Goal: Task Accomplishment & Management: Manage account settings

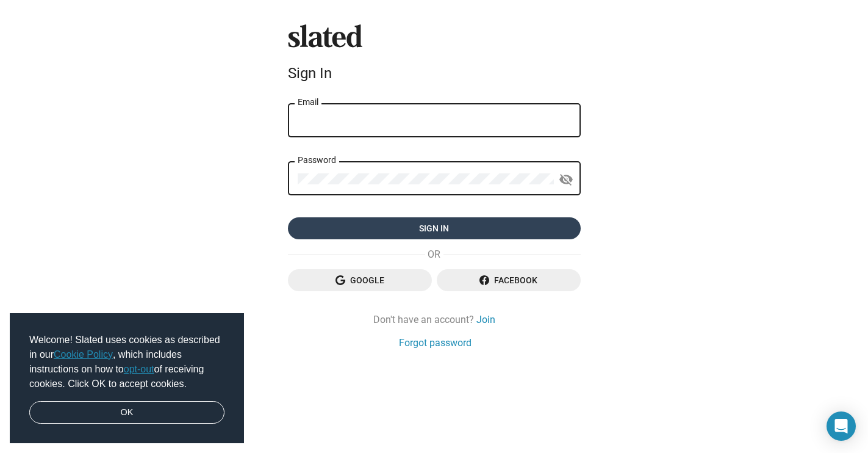
type input "[EMAIL_ADDRESS][DOMAIN_NAME]"
click at [514, 236] on span "Sign in" at bounding box center [434, 228] width 273 height 22
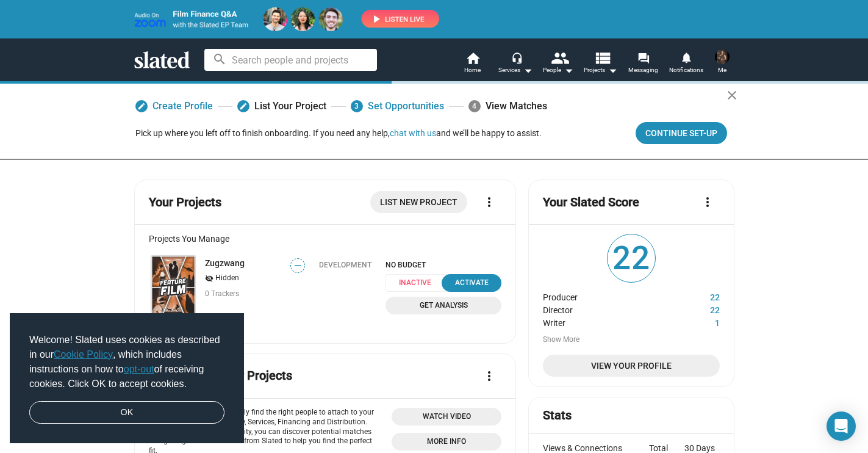
click at [723, 62] on img at bounding box center [722, 56] width 15 height 15
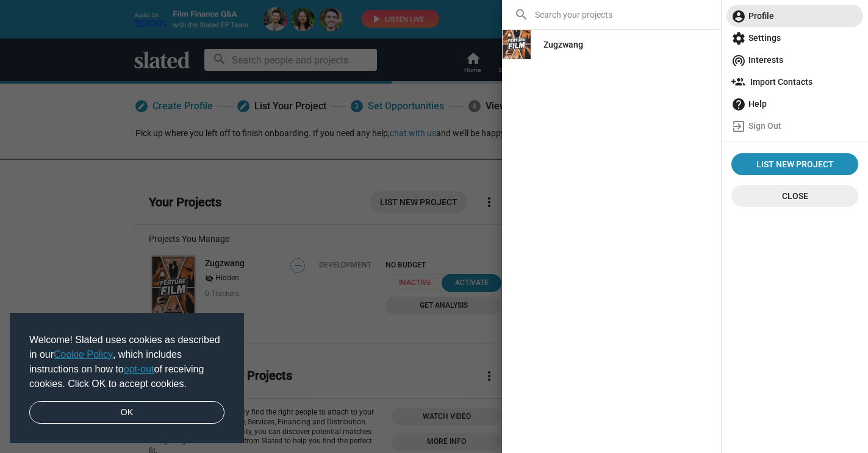
click at [753, 12] on span "account_circle Profile" at bounding box center [795, 16] width 127 height 22
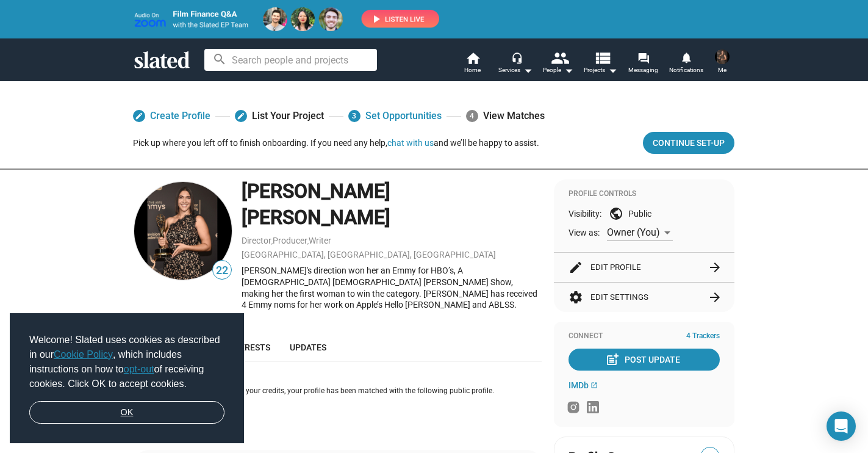
click at [162, 410] on link "OK" at bounding box center [126, 412] width 195 height 23
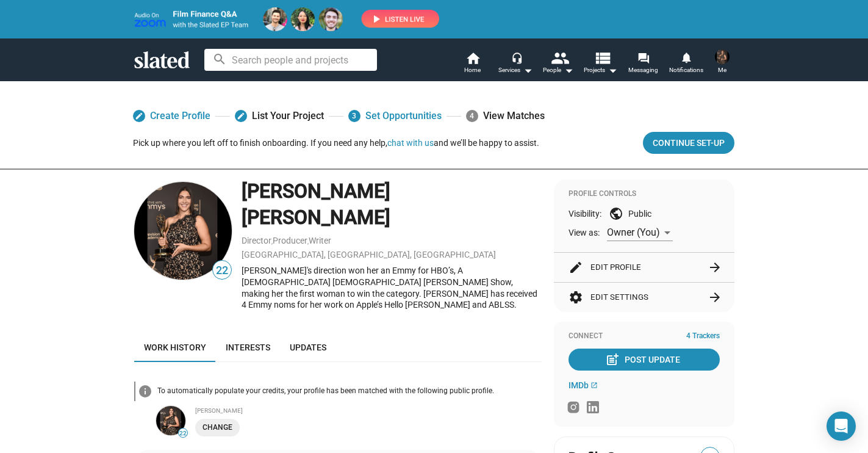
click at [642, 211] on div "Visibility: public Public" at bounding box center [644, 213] width 151 height 15
click at [624, 230] on span "Owner (You)" at bounding box center [633, 232] width 53 height 12
click at [624, 254] on span "Public" at bounding box center [640, 258] width 67 height 26
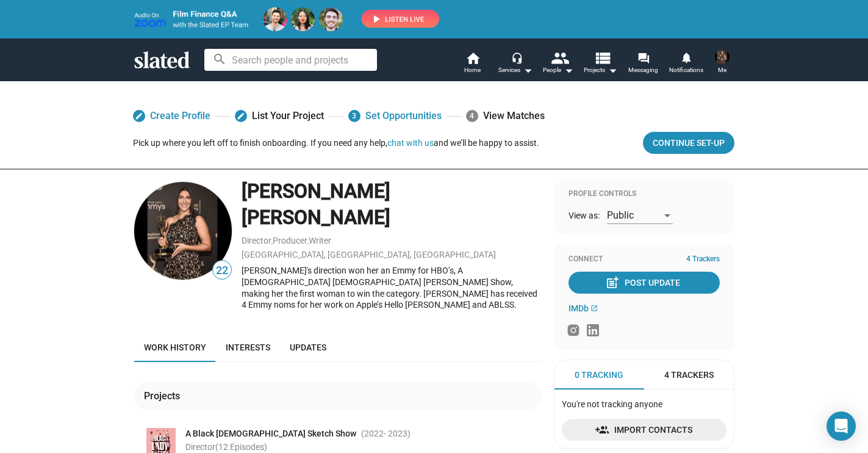
click at [628, 223] on div "Public" at bounding box center [640, 211] width 66 height 25
click at [623, 187] on span "Owner (You)" at bounding box center [640, 190] width 67 height 26
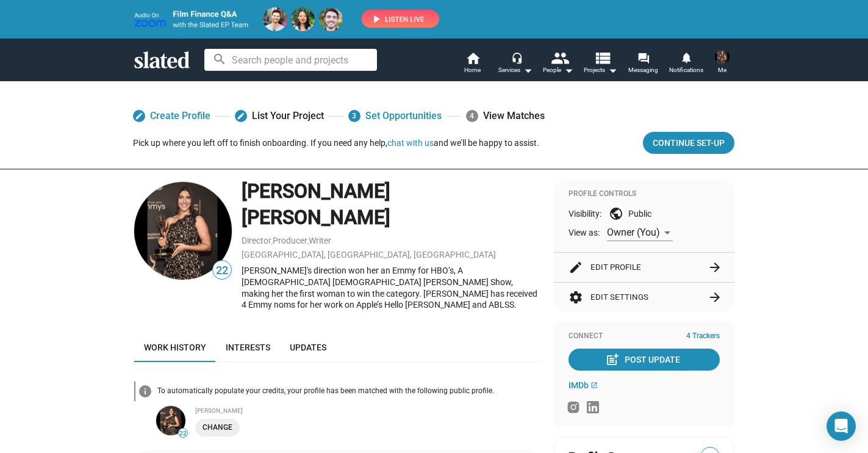
click at [673, 294] on button "settings Edit Settings arrow_forward" at bounding box center [644, 296] width 151 height 29
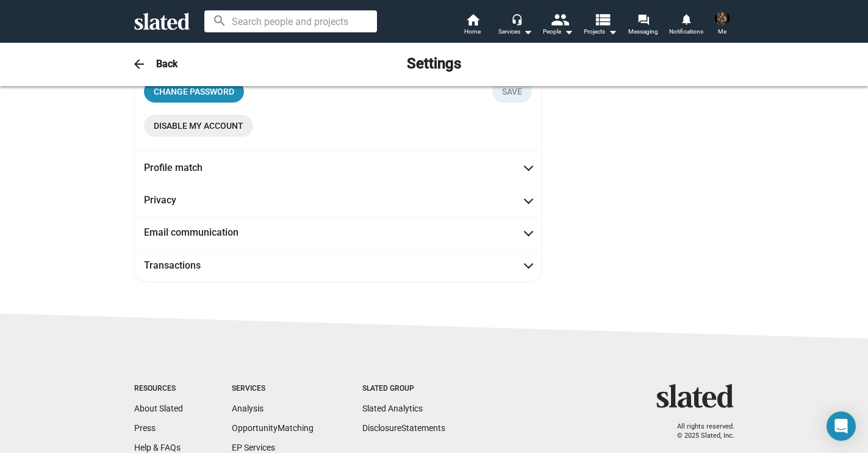
scroll to position [317, 0]
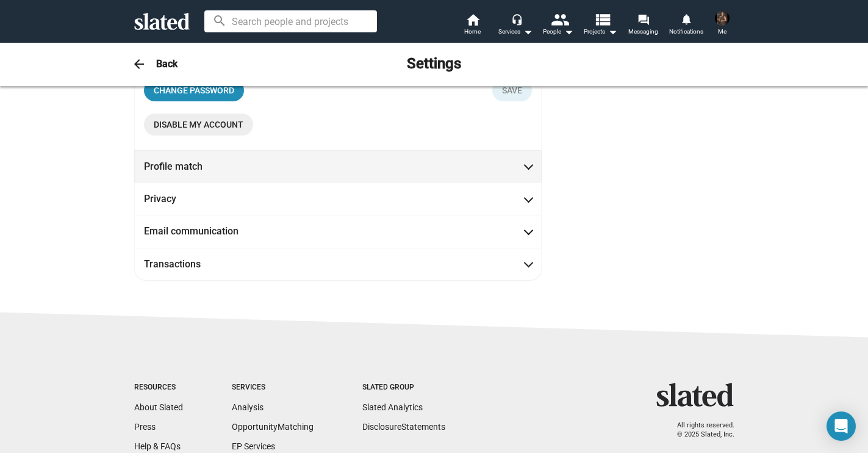
click at [421, 167] on span "Profile match" at bounding box center [338, 166] width 388 height 13
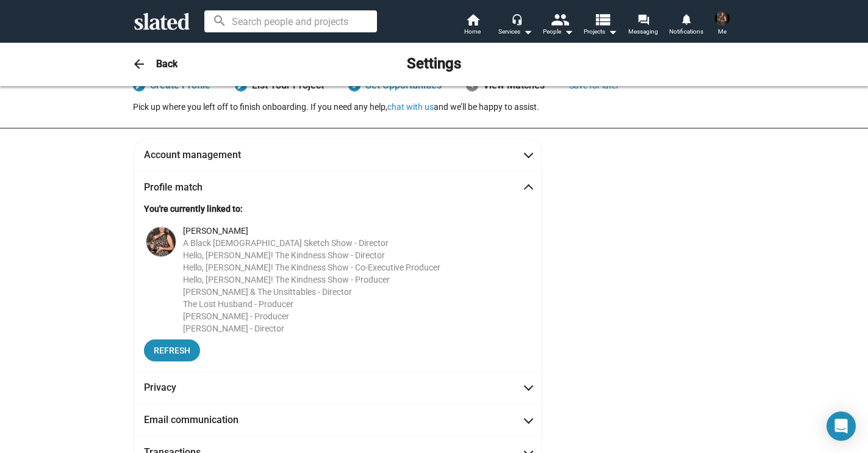
scroll to position [0, 0]
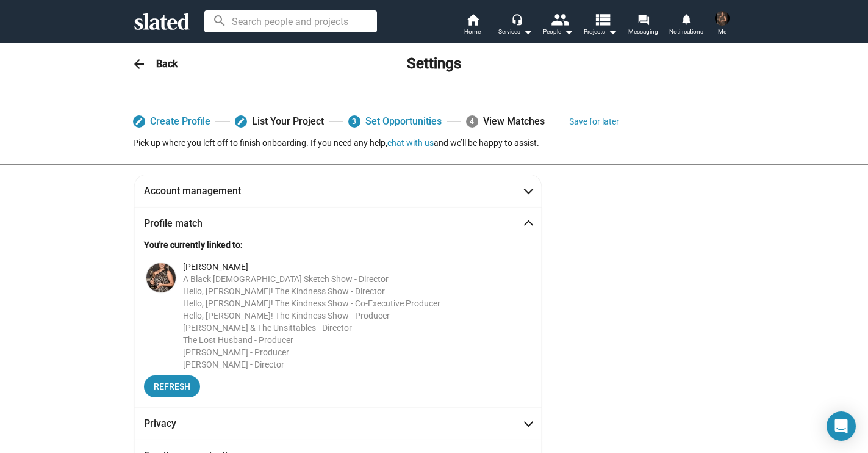
click at [721, 24] on img at bounding box center [722, 18] width 15 height 15
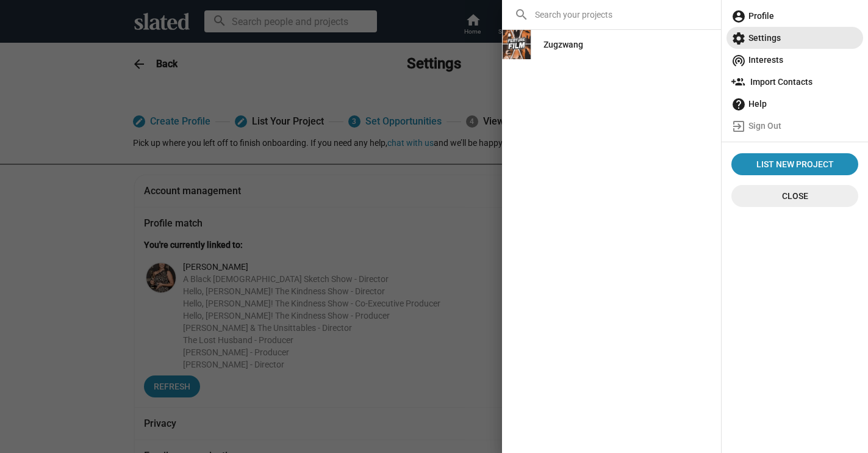
click at [759, 34] on span "settings Settings" at bounding box center [795, 38] width 127 height 22
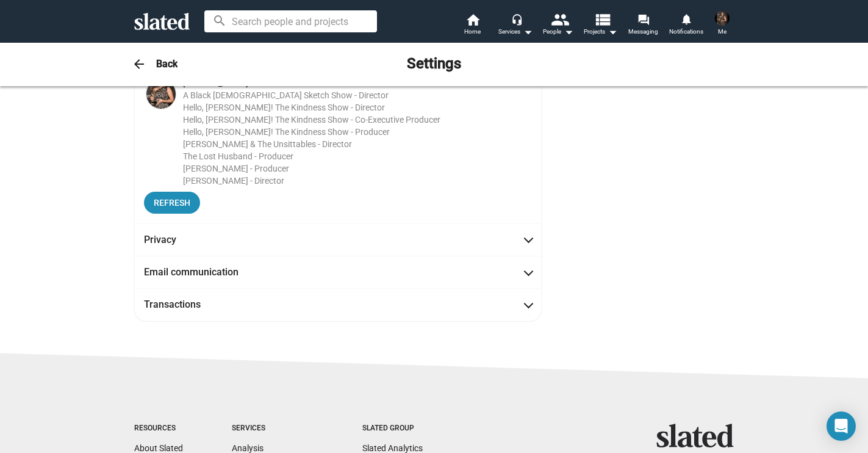
scroll to position [186, 0]
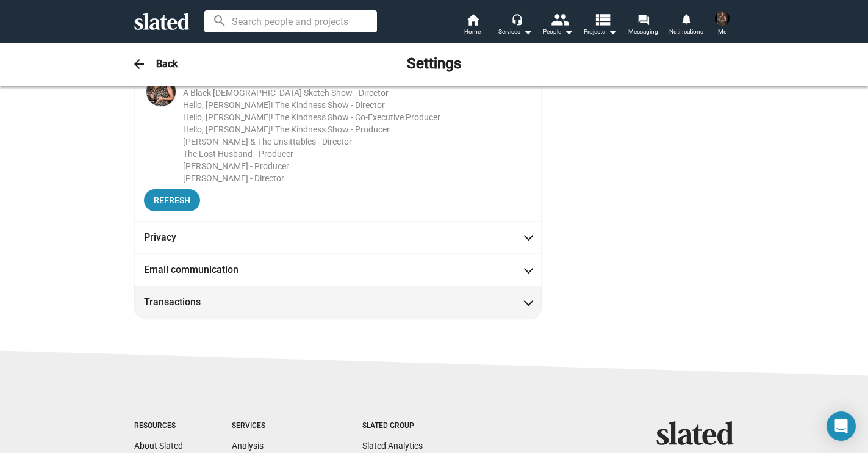
click at [498, 303] on span "Transactions" at bounding box center [338, 301] width 388 height 13
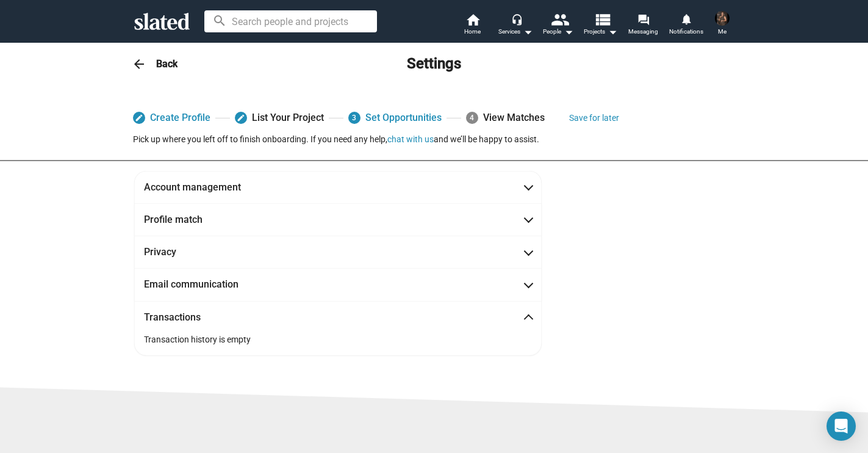
scroll to position [0, 0]
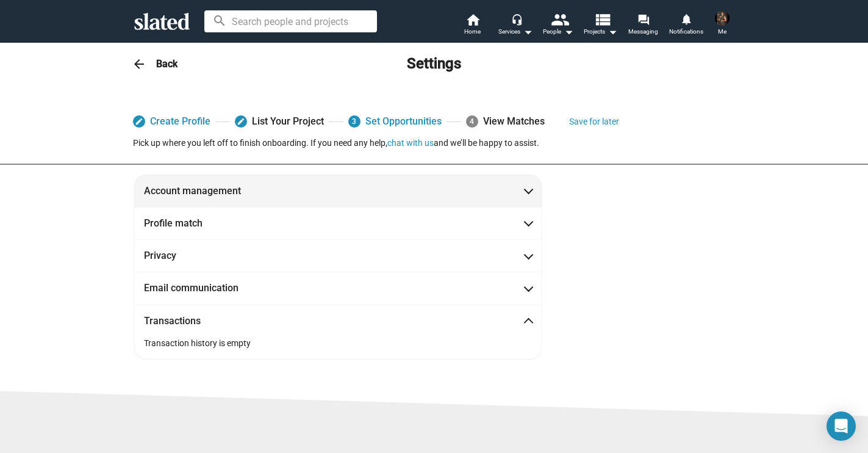
click at [515, 182] on mat-expansion-panel-header "Account management" at bounding box center [338, 190] width 408 height 32
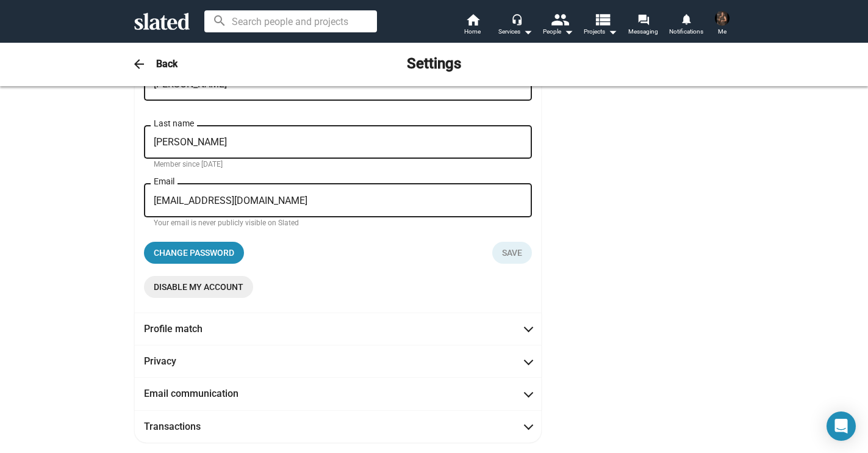
scroll to position [164, 0]
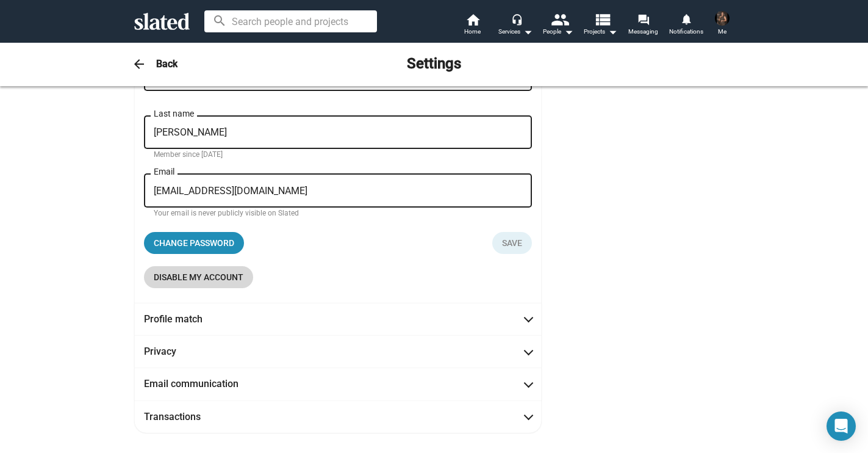
click at [234, 283] on span "Disable my account" at bounding box center [199, 277] width 90 height 22
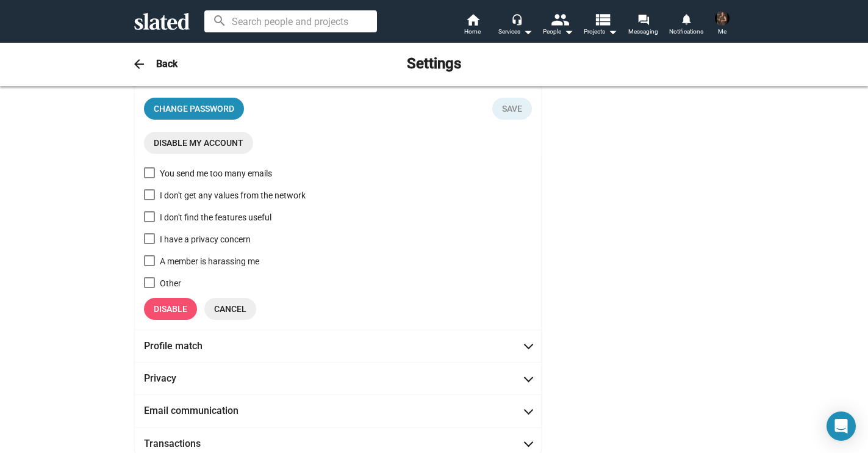
scroll to position [300, 0]
click at [148, 197] on span at bounding box center [149, 193] width 11 height 11
click at [149, 199] on input "I don't get any values from the network" at bounding box center [149, 199] width 1 height 1
checkbox input "true"
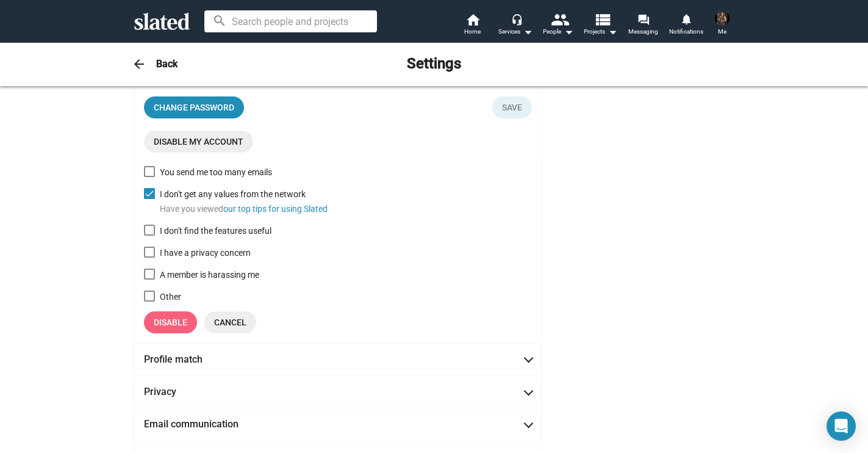
click at [159, 329] on span "Disable" at bounding box center [171, 322] width 34 height 22
